Goal: Task Accomplishment & Management: Use online tool/utility

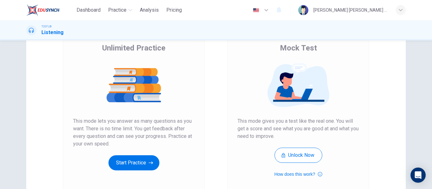
scroll to position [67, 0]
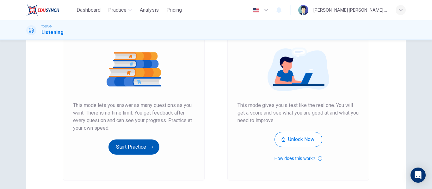
click at [138, 147] on button "Start Practice" at bounding box center [133, 147] width 51 height 15
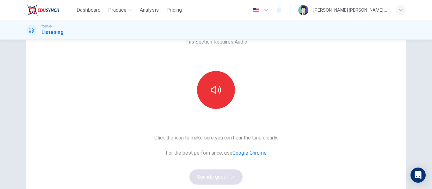
scroll to position [33, 0]
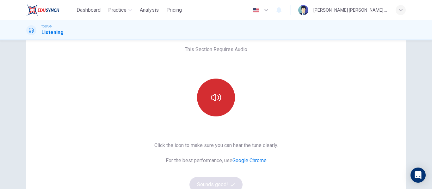
click at [217, 94] on icon "button" at bounding box center [216, 98] width 10 height 10
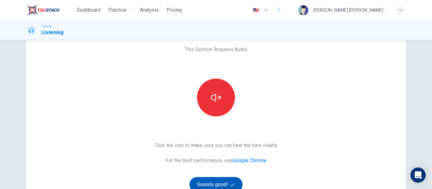
click at [213, 180] on button "Sounds good!" at bounding box center [215, 184] width 53 height 15
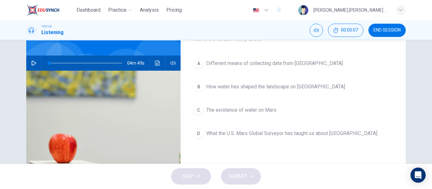
scroll to position [44, 0]
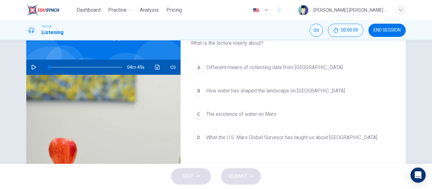
click at [34, 64] on button "button" at bounding box center [34, 67] width 10 height 15
click at [36, 66] on icon "button" at bounding box center [33, 67] width 5 height 5
type input "0"
drag, startPoint x: 53, startPoint y: 68, endPoint x: 39, endPoint y: 64, distance: 15.0
click at [39, 64] on div "04m 49s" at bounding box center [103, 67] width 154 height 15
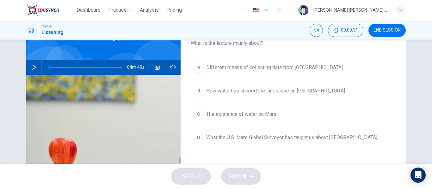
scroll to position [0, 0]
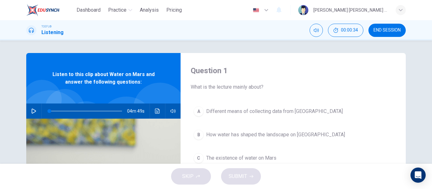
click at [386, 30] on span "END SESSION" at bounding box center [386, 30] width 27 height 5
